Goal: Information Seeking & Learning: Check status

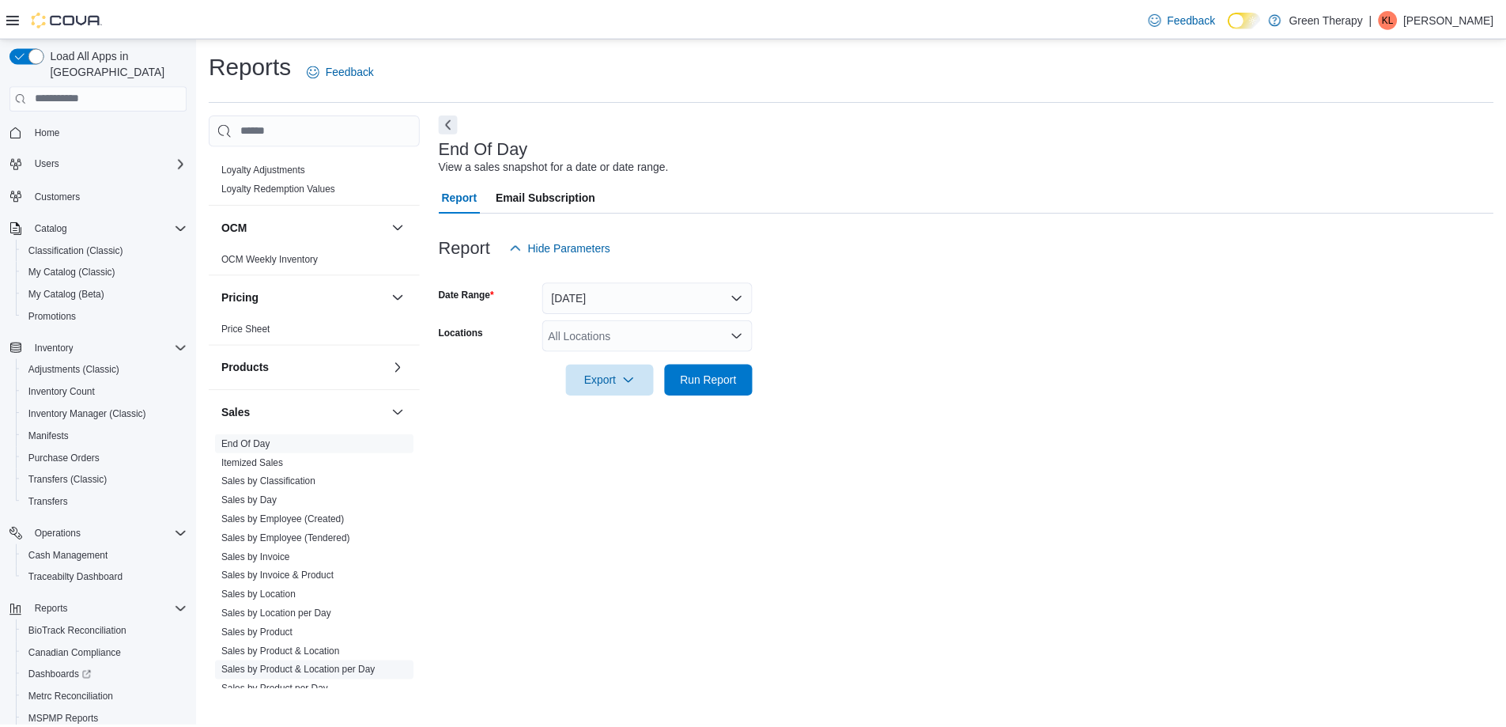
scroll to position [930, 0]
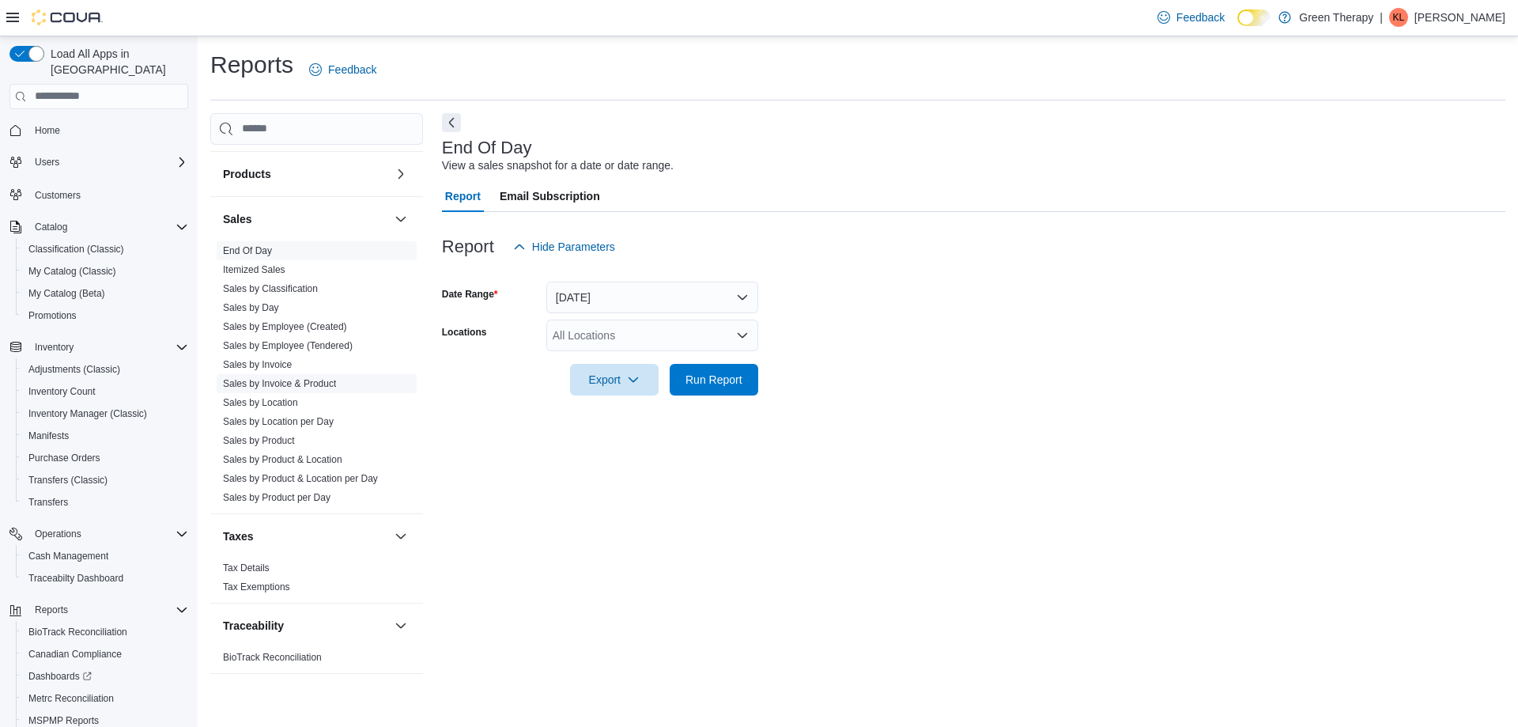
click at [301, 384] on link "Sales by Invoice & Product" at bounding box center [279, 383] width 113 height 11
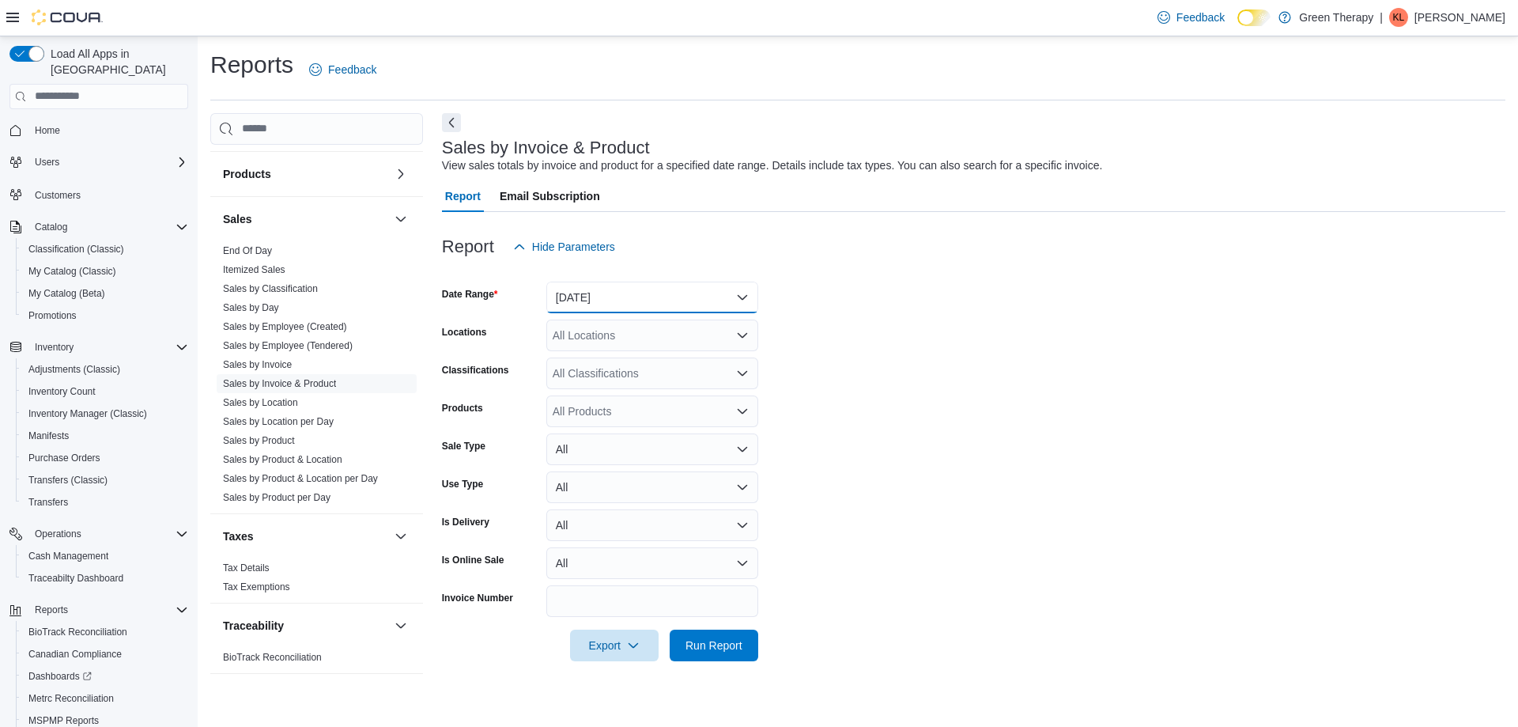
click at [572, 300] on button "[DATE]" at bounding box center [652, 297] width 212 height 32
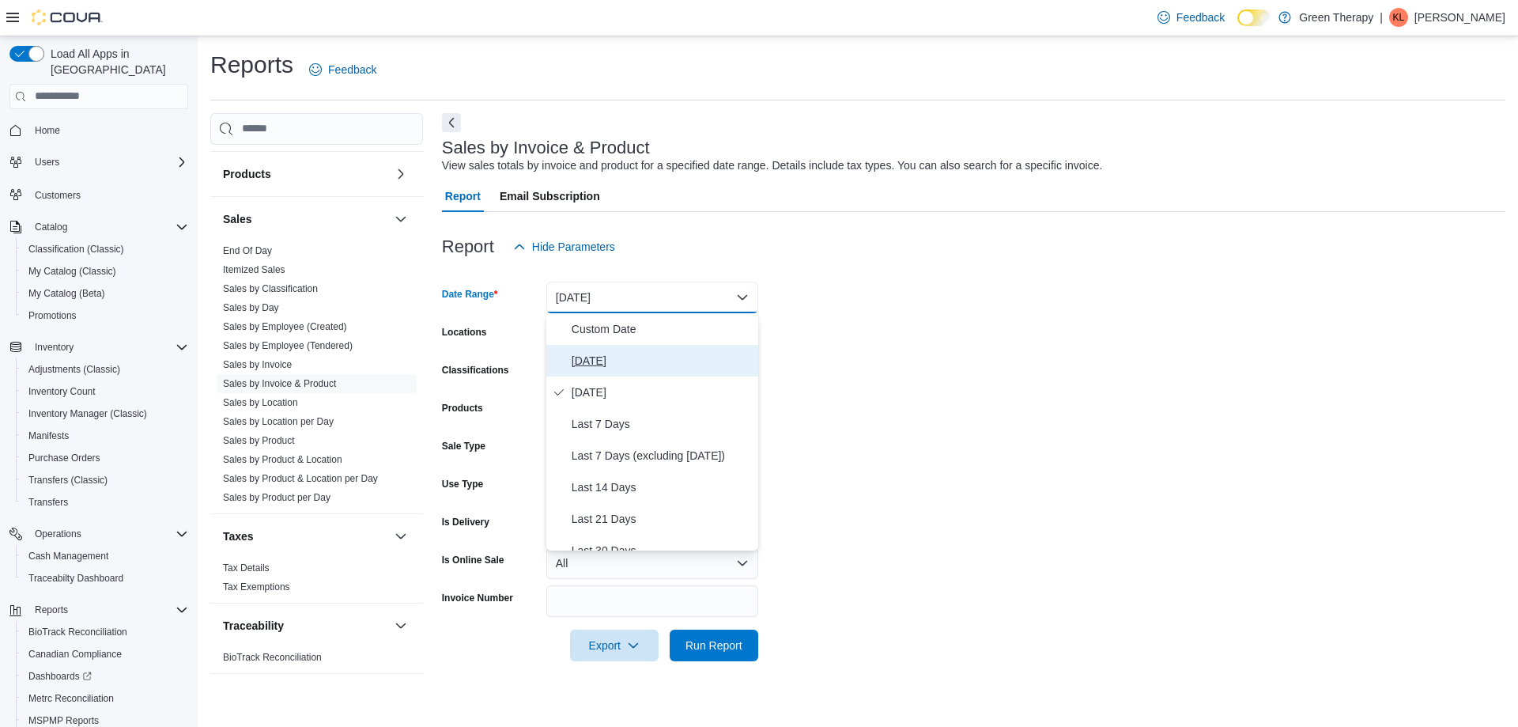
click at [581, 353] on span "[DATE]" at bounding box center [662, 360] width 180 height 19
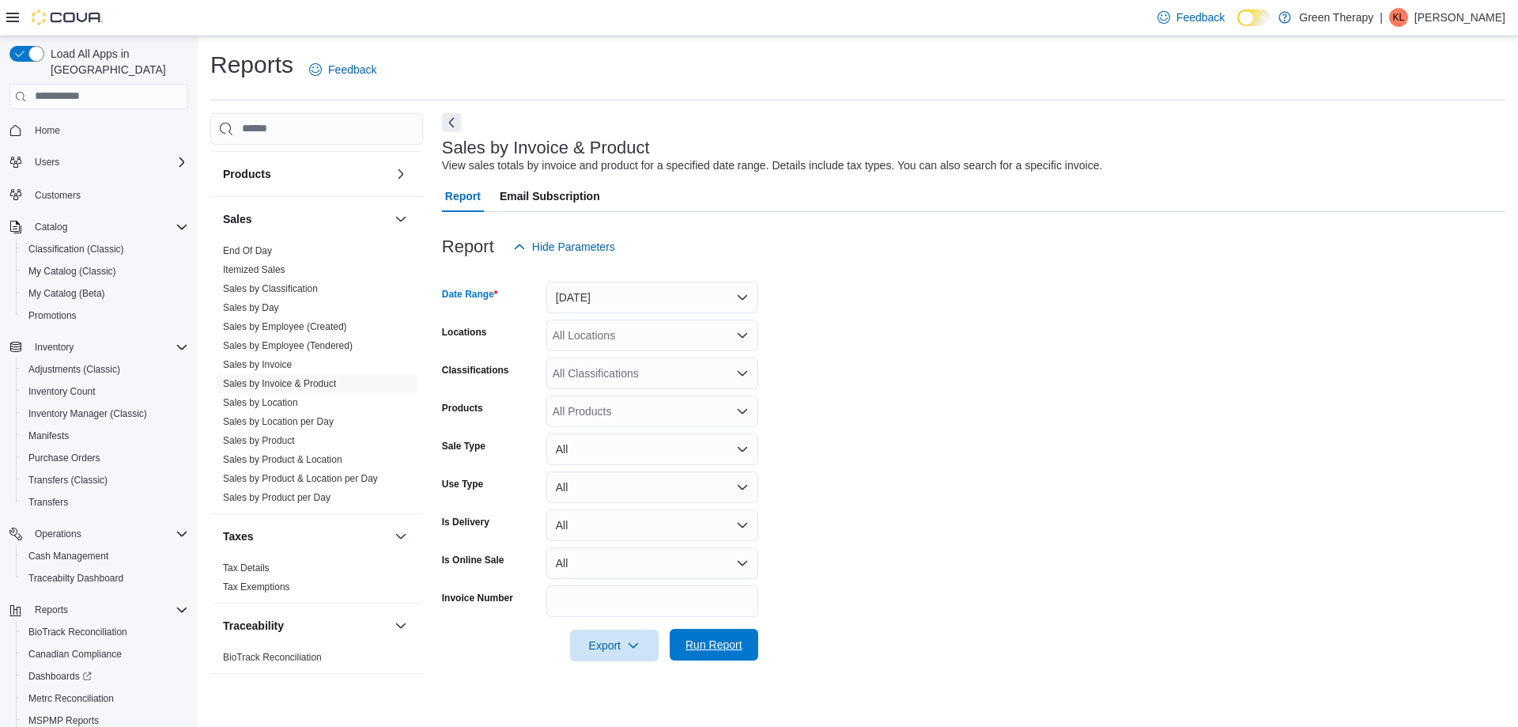
click at [693, 642] on span "Run Report" at bounding box center [713, 644] width 57 height 16
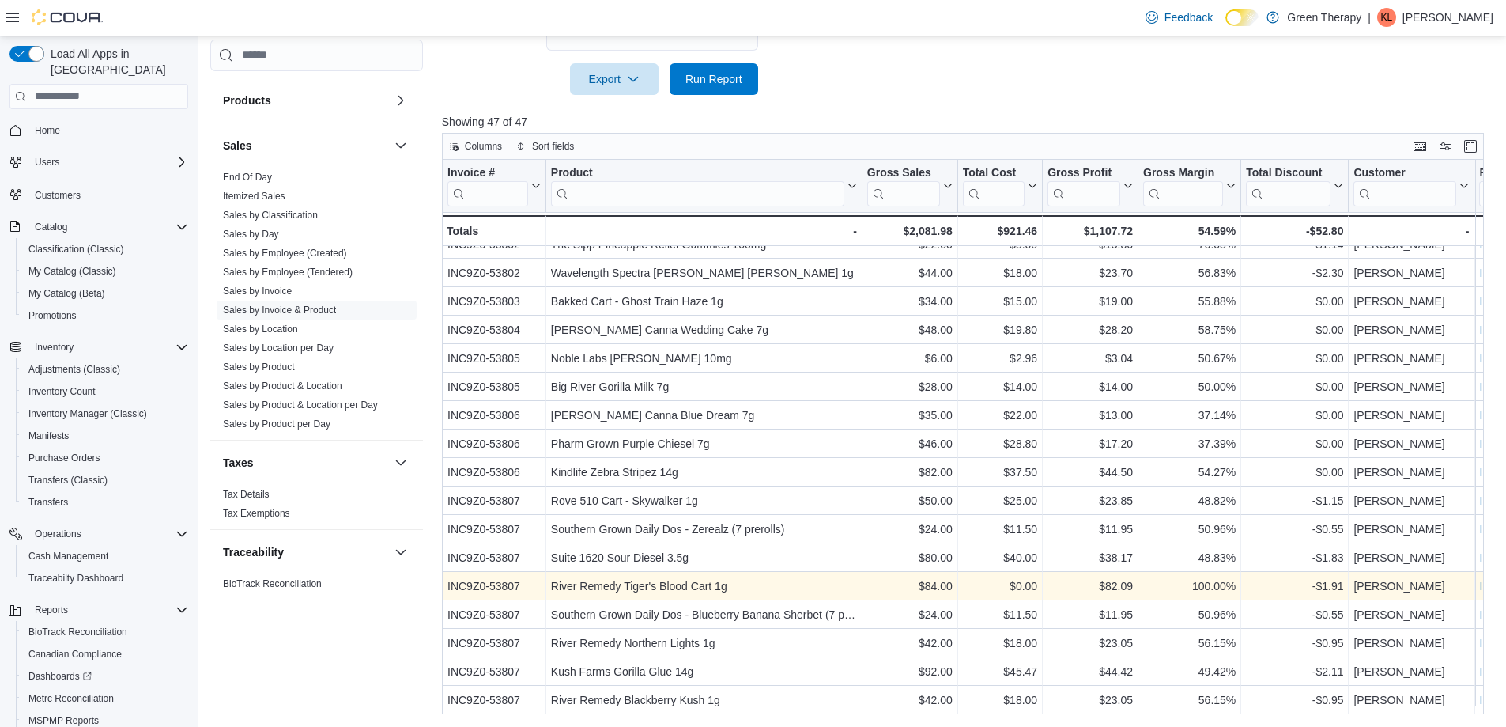
scroll to position [878, 0]
